Goal: Navigation & Orientation: Find specific page/section

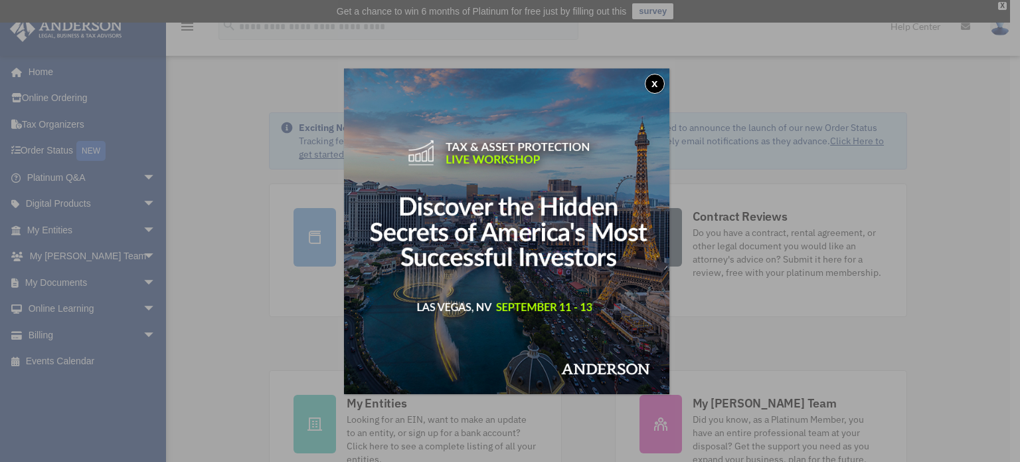
click at [660, 86] on button "x" at bounding box center [655, 84] width 20 height 20
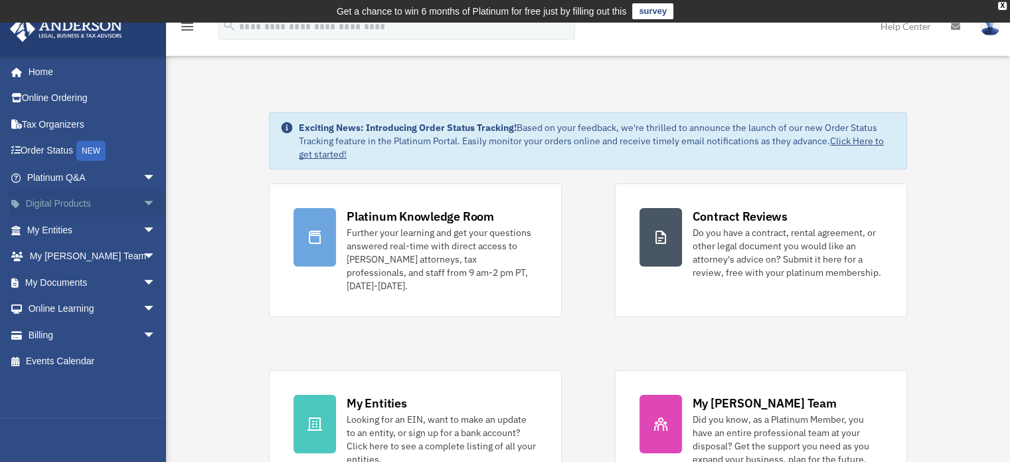
click at [125, 201] on link "Digital Products arrow_drop_down" at bounding box center [92, 204] width 167 height 27
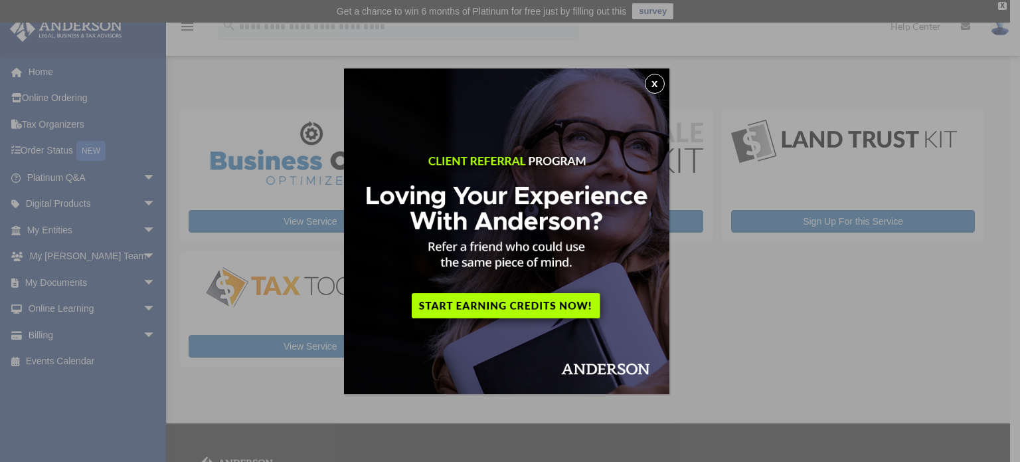
click at [658, 82] on button "x" at bounding box center [655, 84] width 20 height 20
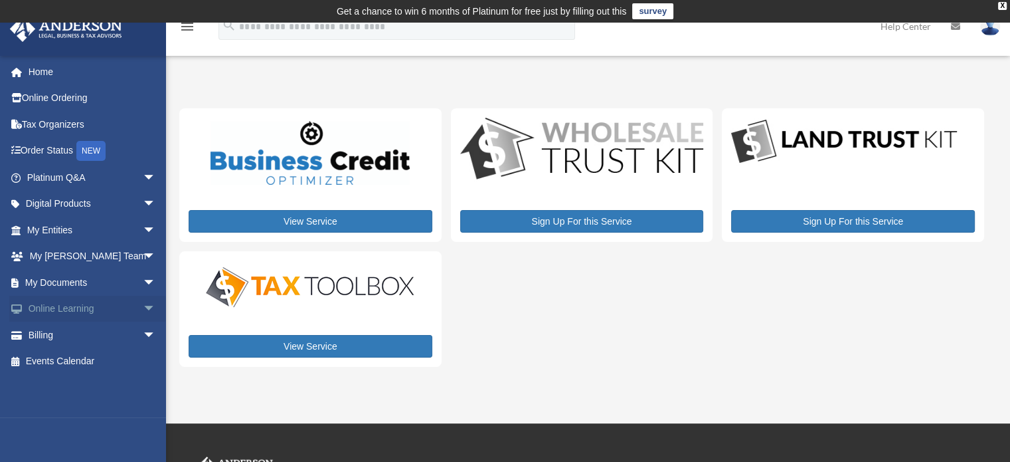
click at [143, 308] on span "arrow_drop_down" at bounding box center [156, 309] width 27 height 27
click at [98, 358] on link "Video Training" at bounding box center [97, 361] width 157 height 27
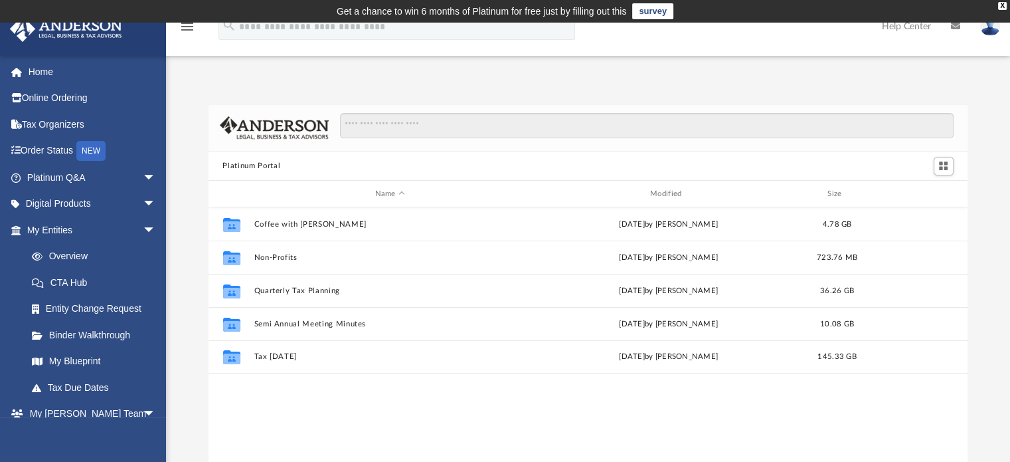
scroll to position [292, 749]
click at [98, 363] on link "My Blueprint" at bounding box center [97, 361] width 157 height 27
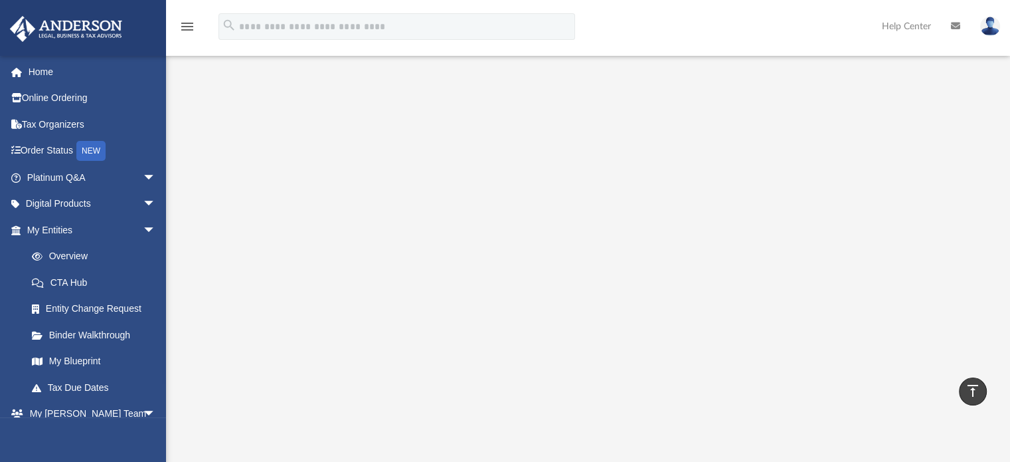
scroll to position [106, 0]
click at [90, 356] on link "My Blueprint" at bounding box center [97, 361] width 157 height 27
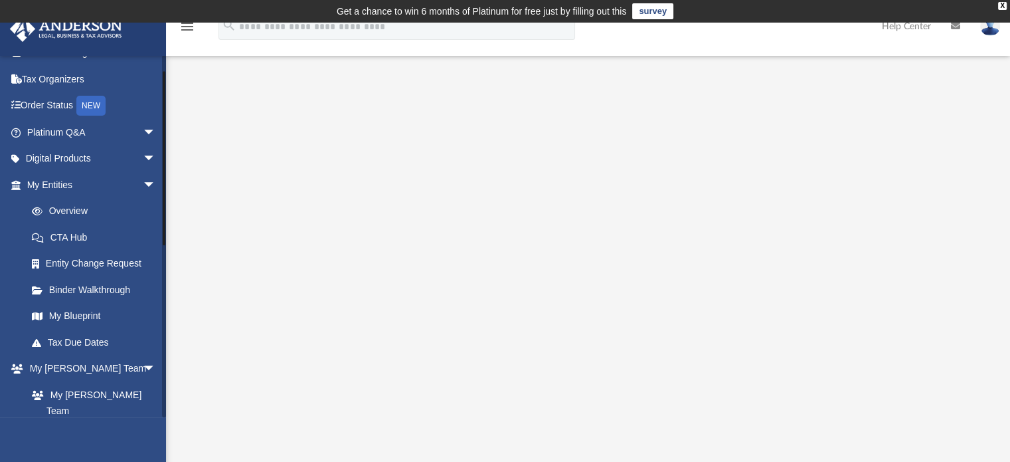
scroll to position [32, 0]
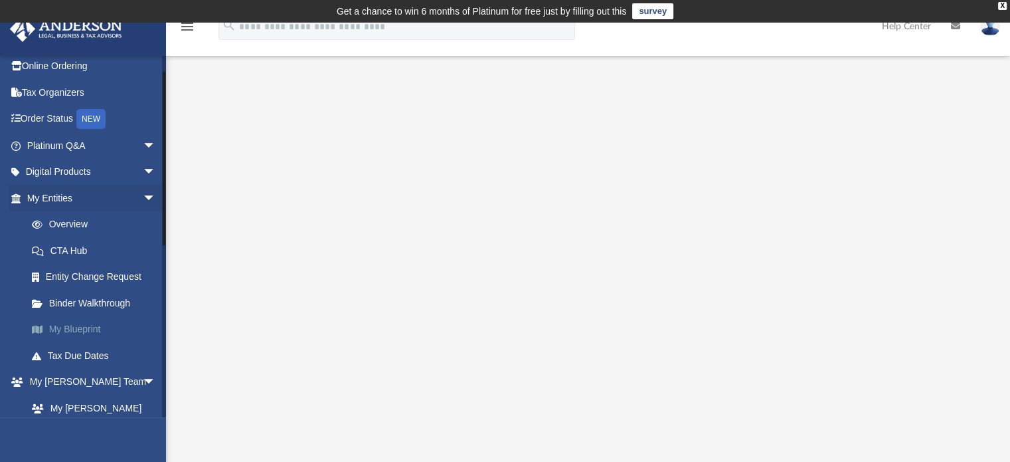
click at [82, 325] on link "My Blueprint" at bounding box center [97, 329] width 157 height 27
click at [55, 224] on link "Overview" at bounding box center [97, 224] width 157 height 27
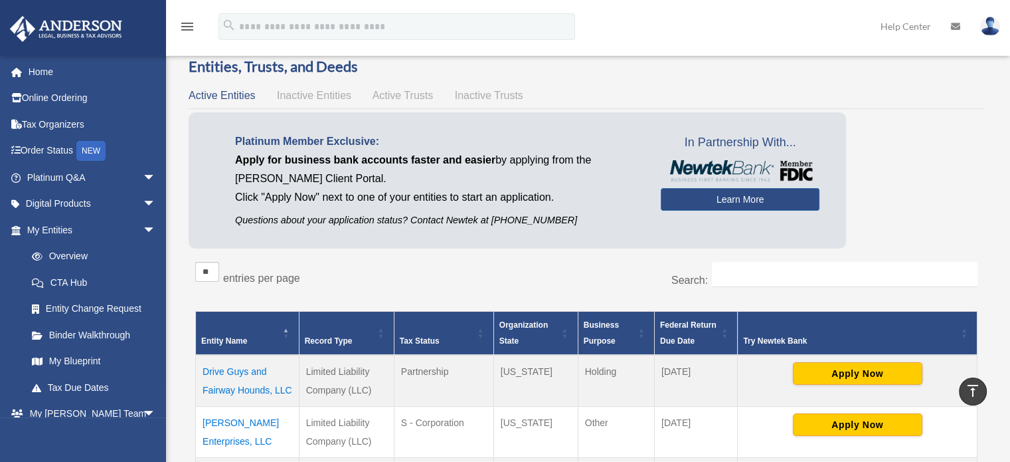
scroll to position [42, 0]
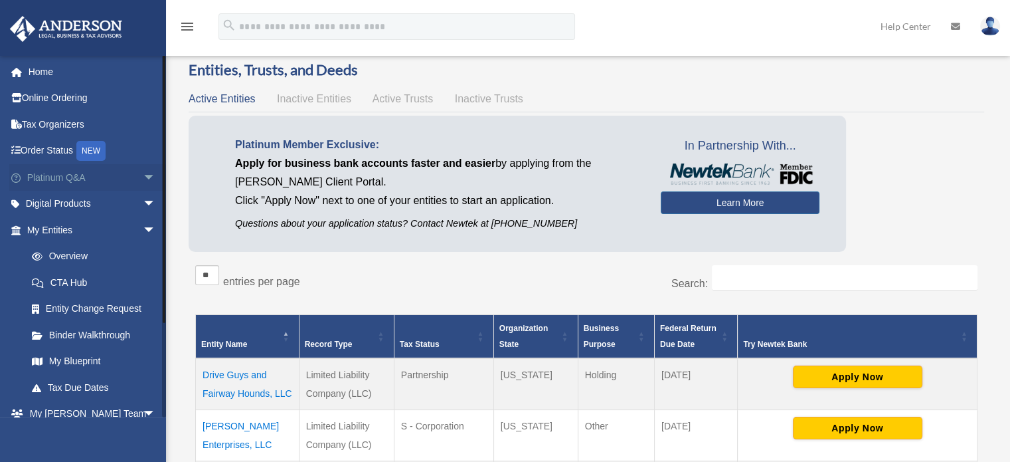
click at [143, 174] on span "arrow_drop_down" at bounding box center [156, 177] width 27 height 27
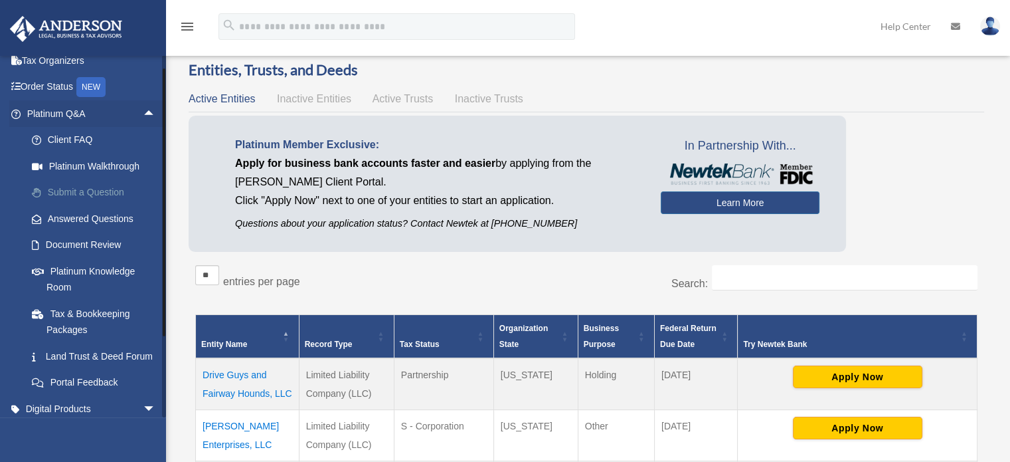
scroll to position [66, 0]
click at [143, 114] on span "arrow_drop_up" at bounding box center [156, 111] width 27 height 27
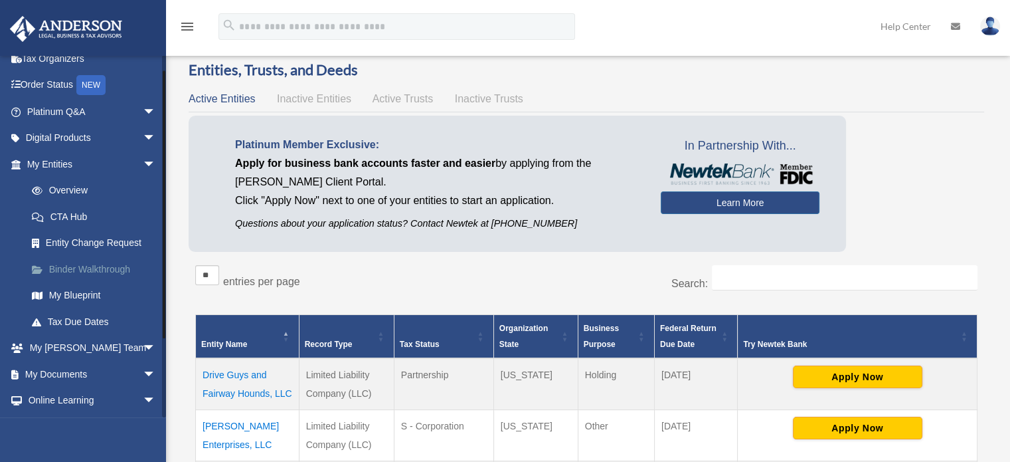
click at [56, 270] on link "Binder Walkthrough" at bounding box center [97, 269] width 157 height 27
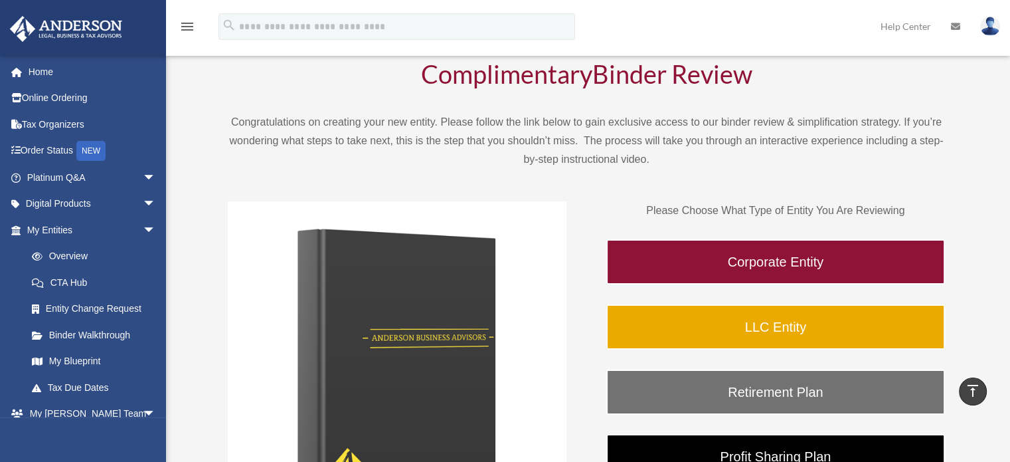
scroll to position [89, 0]
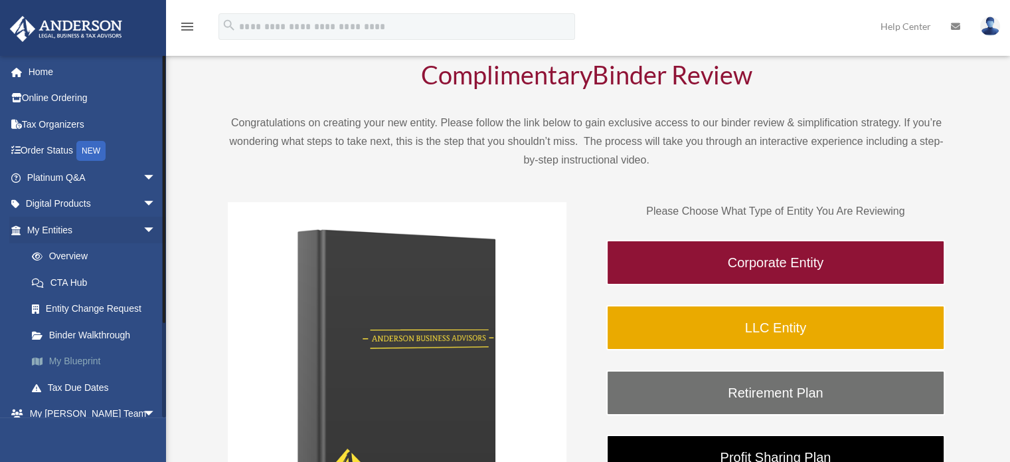
click at [39, 361] on span at bounding box center [44, 361] width 10 height 9
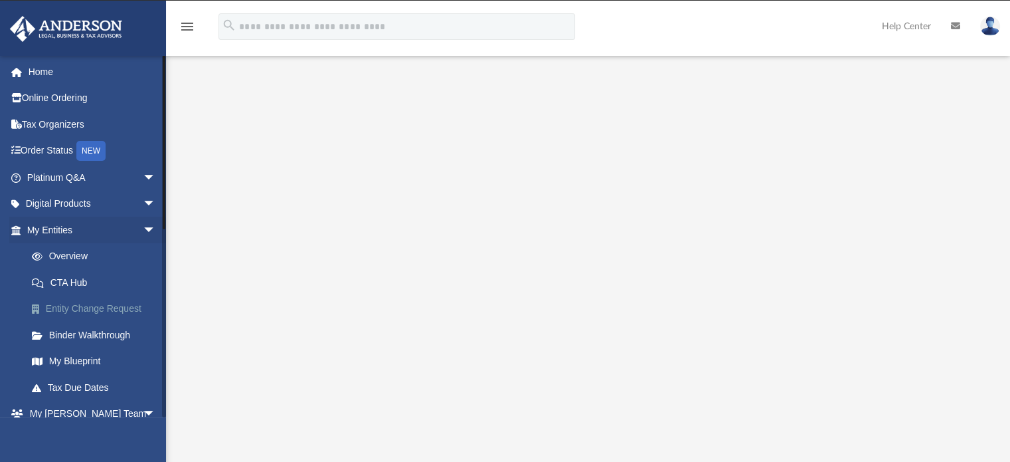
click at [72, 309] on link "Entity Change Request" at bounding box center [97, 309] width 157 height 27
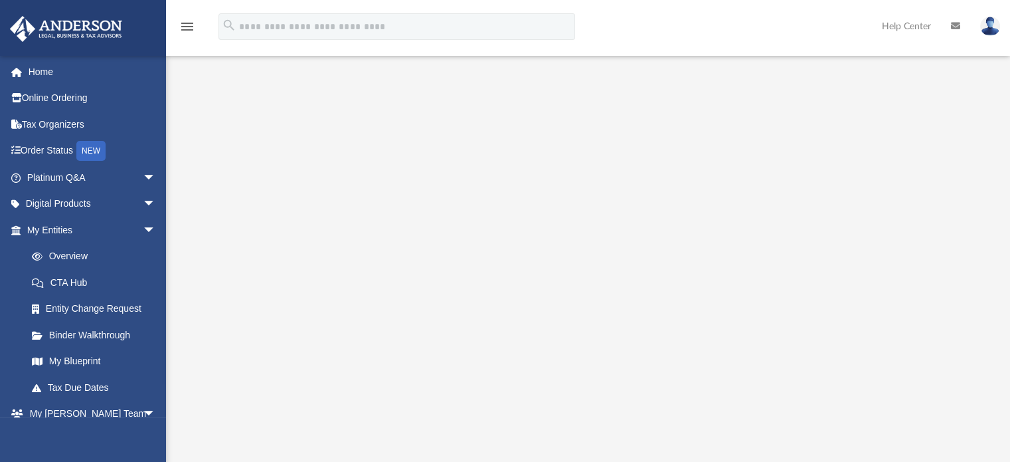
scroll to position [112, 0]
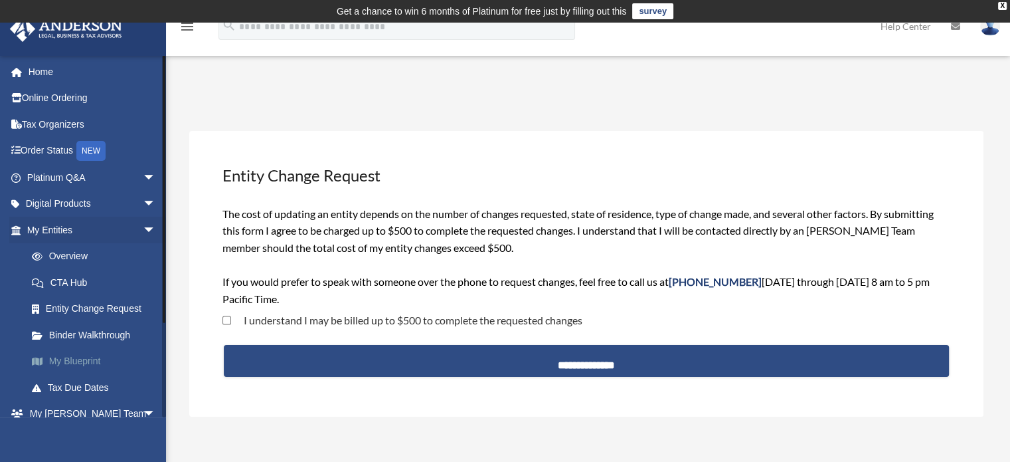
click at [39, 361] on span at bounding box center [44, 361] width 10 height 9
